Goal: Information Seeking & Learning: Learn about a topic

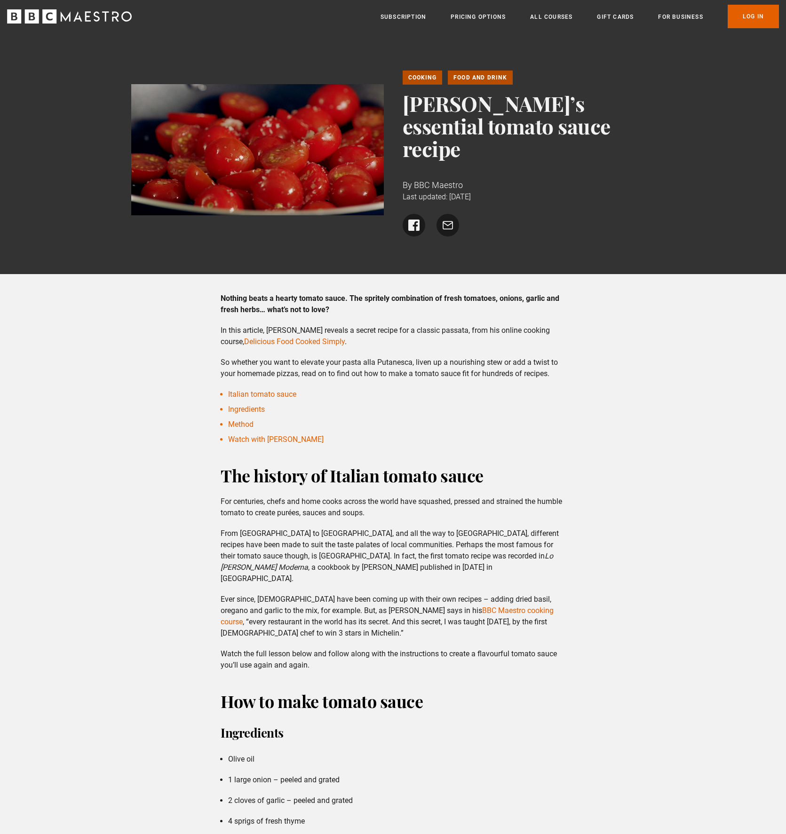
click at [335, 122] on img at bounding box center [257, 149] width 253 height 131
click at [285, 390] on link "Italian tomato sauce" at bounding box center [262, 394] width 68 height 9
click at [253, 405] on link "Ingredients" at bounding box center [246, 409] width 37 height 9
click at [249, 420] on link "Method" at bounding box center [240, 424] width 25 height 9
click at [246, 435] on link "Watch with [PERSON_NAME]" at bounding box center [275, 439] width 95 height 9
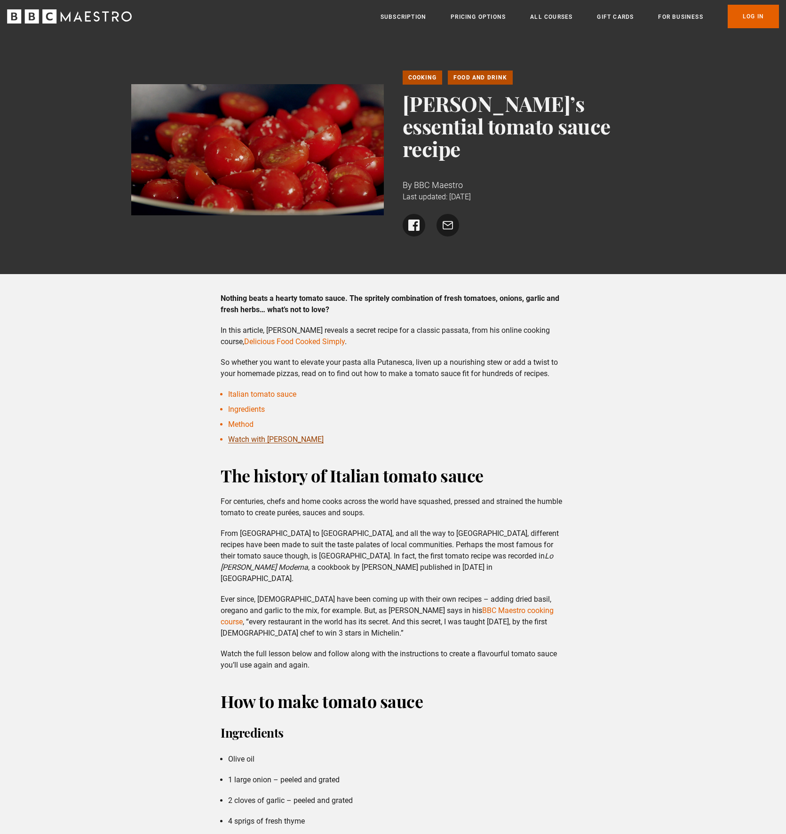
click at [246, 435] on link "Watch with [PERSON_NAME]" at bounding box center [275, 439] width 95 height 9
click at [284, 337] on link "Delicious Food Cooked Simply" at bounding box center [294, 341] width 101 height 9
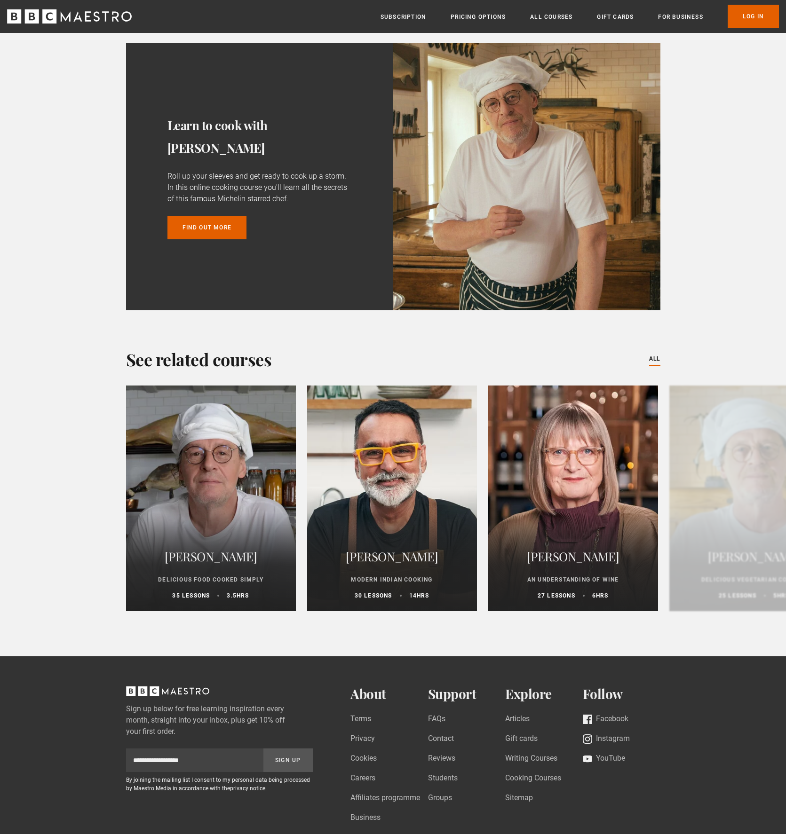
scroll to position [1458, 0]
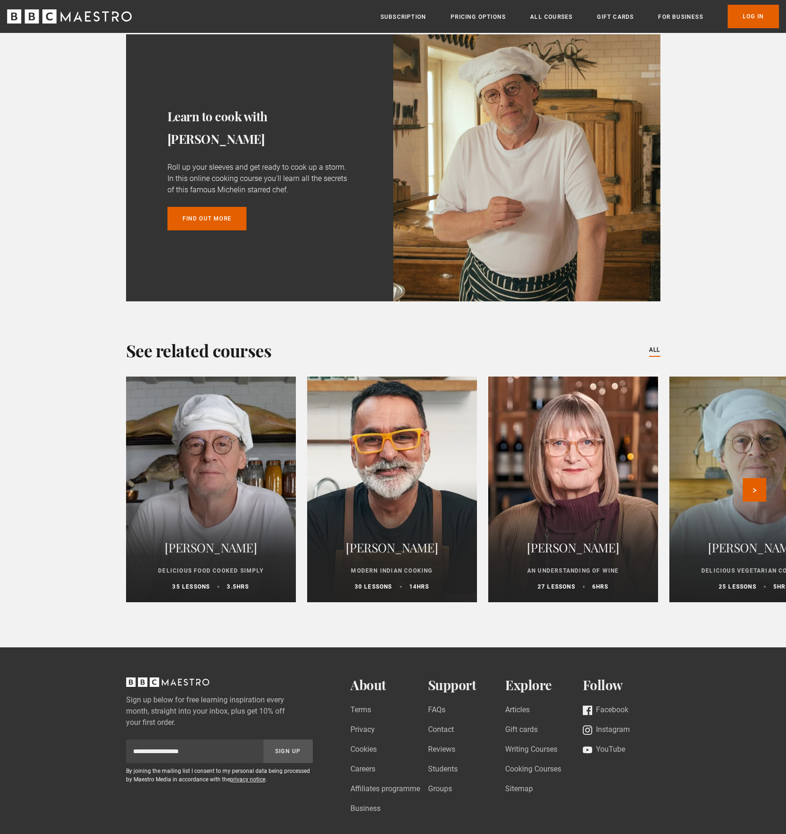
click at [382, 469] on div at bounding box center [392, 489] width 187 height 248
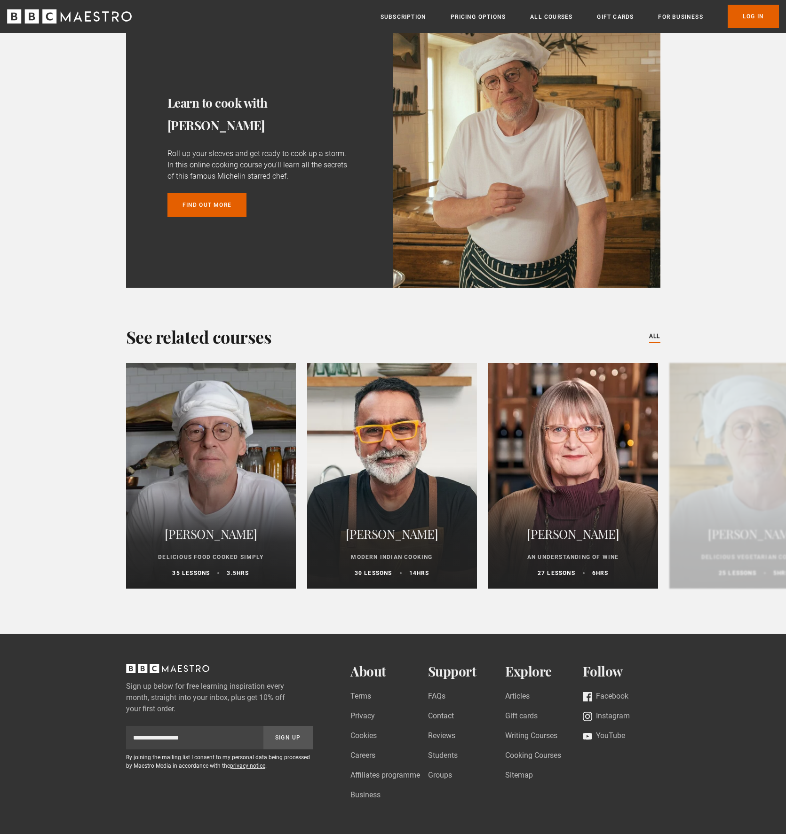
scroll to position [1472, 0]
click at [753, 464] on button "Next" at bounding box center [755, 476] width 24 height 24
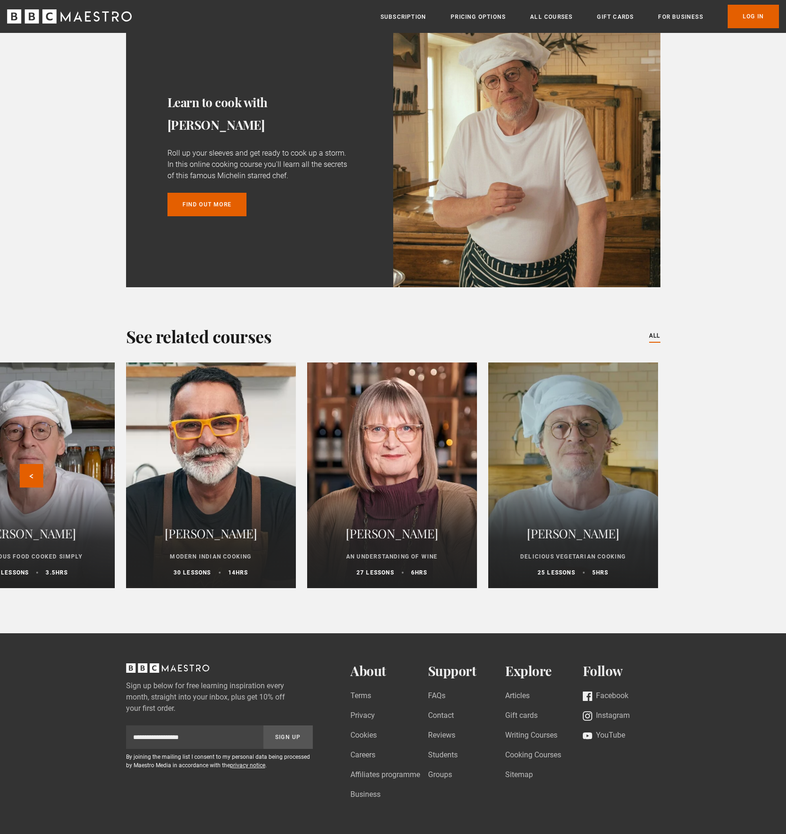
click at [212, 456] on div at bounding box center [211, 475] width 187 height 248
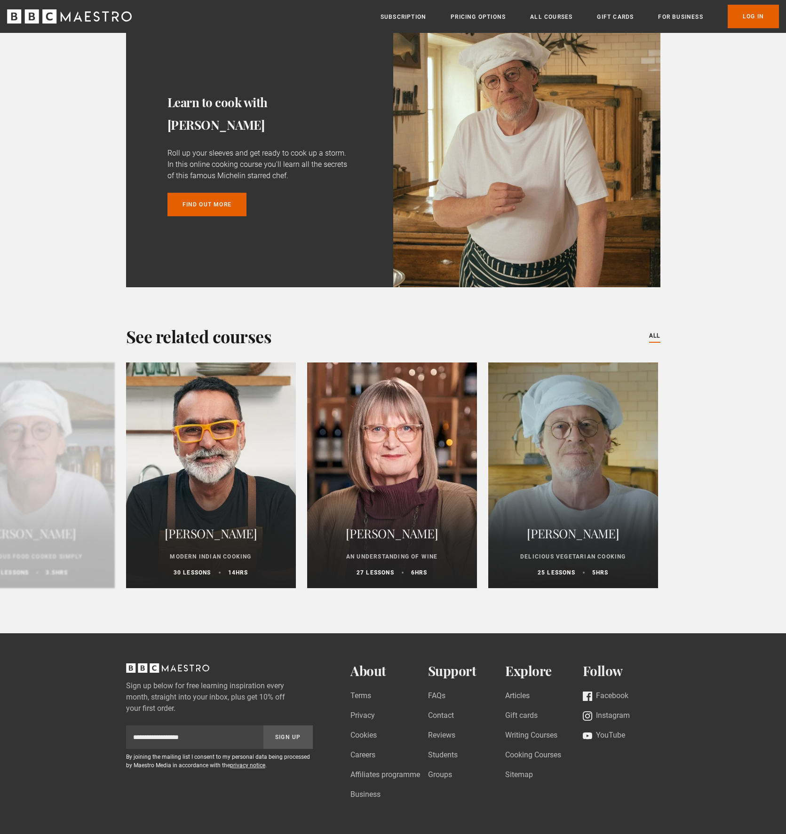
scroll to position [0, 0]
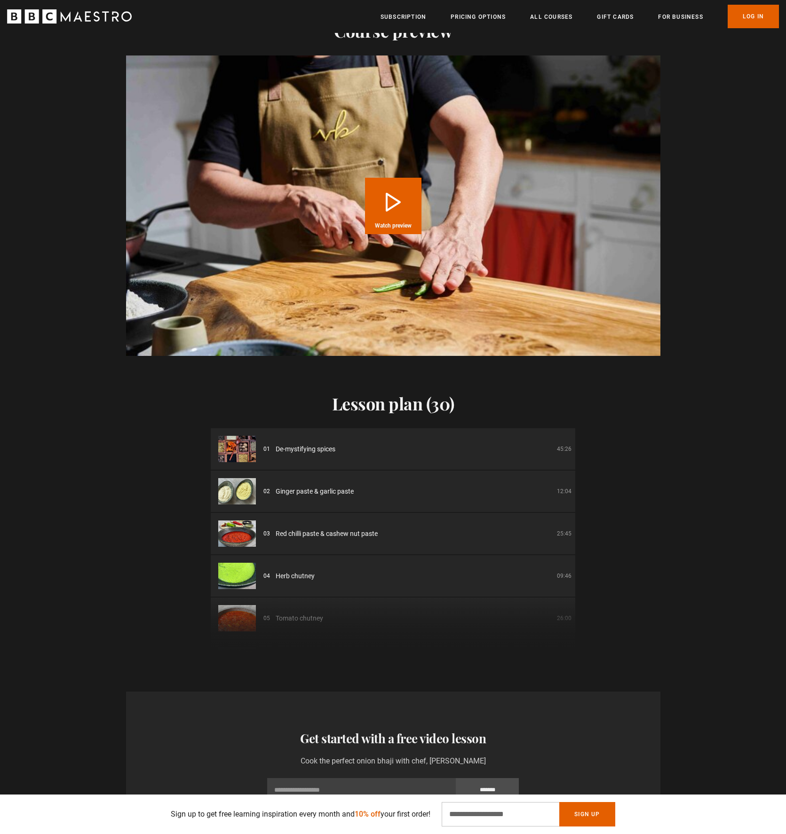
scroll to position [959, 0]
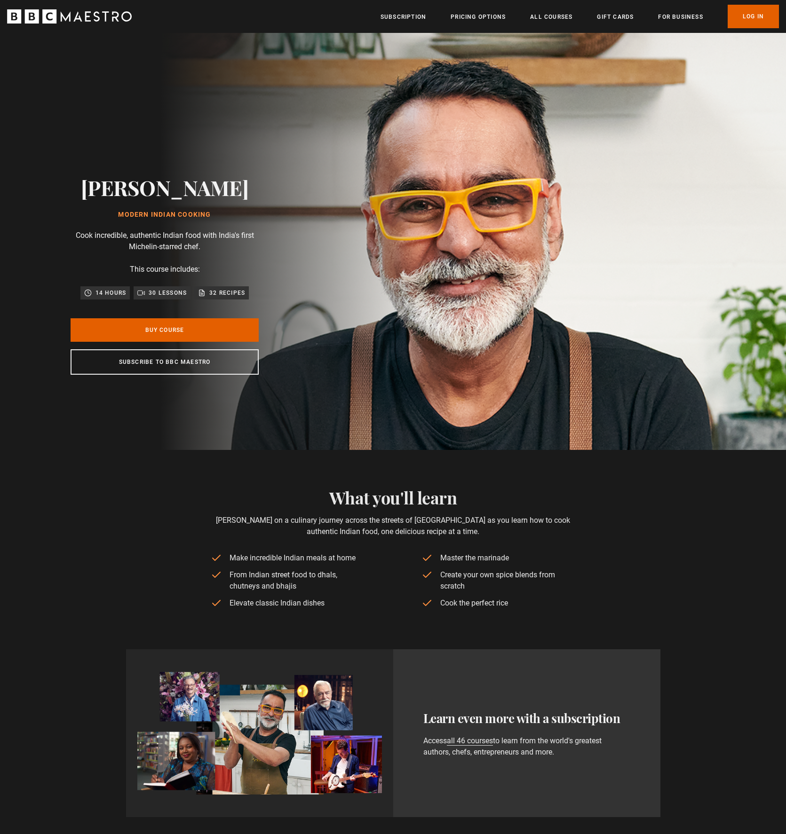
click at [224, 295] on p "32 Recipes" at bounding box center [227, 292] width 36 height 9
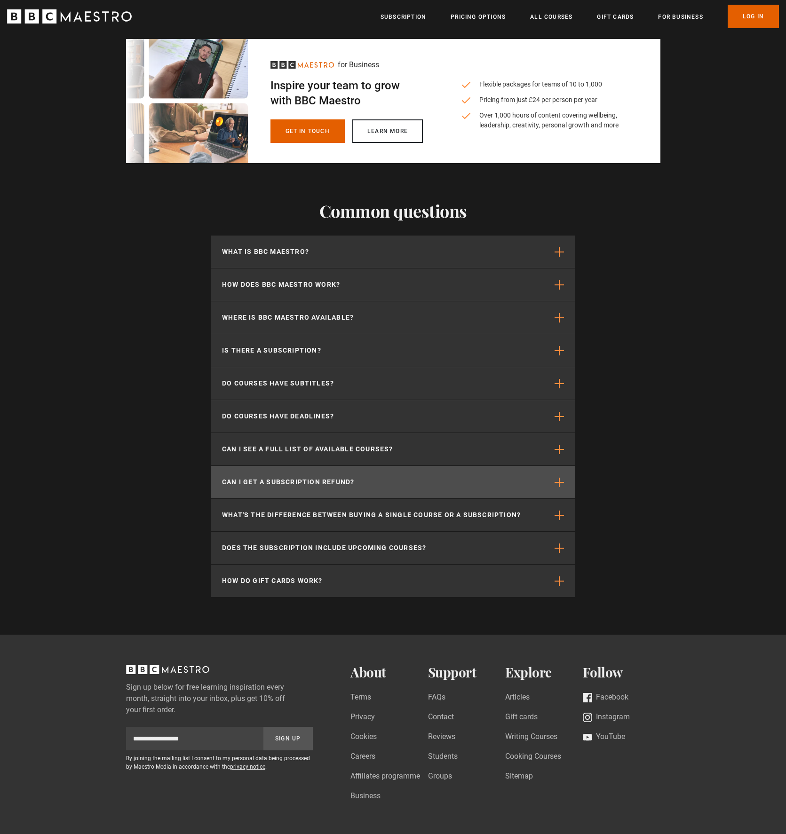
scroll to position [0, 123]
